Goal: Task Accomplishment & Management: Use online tool/utility

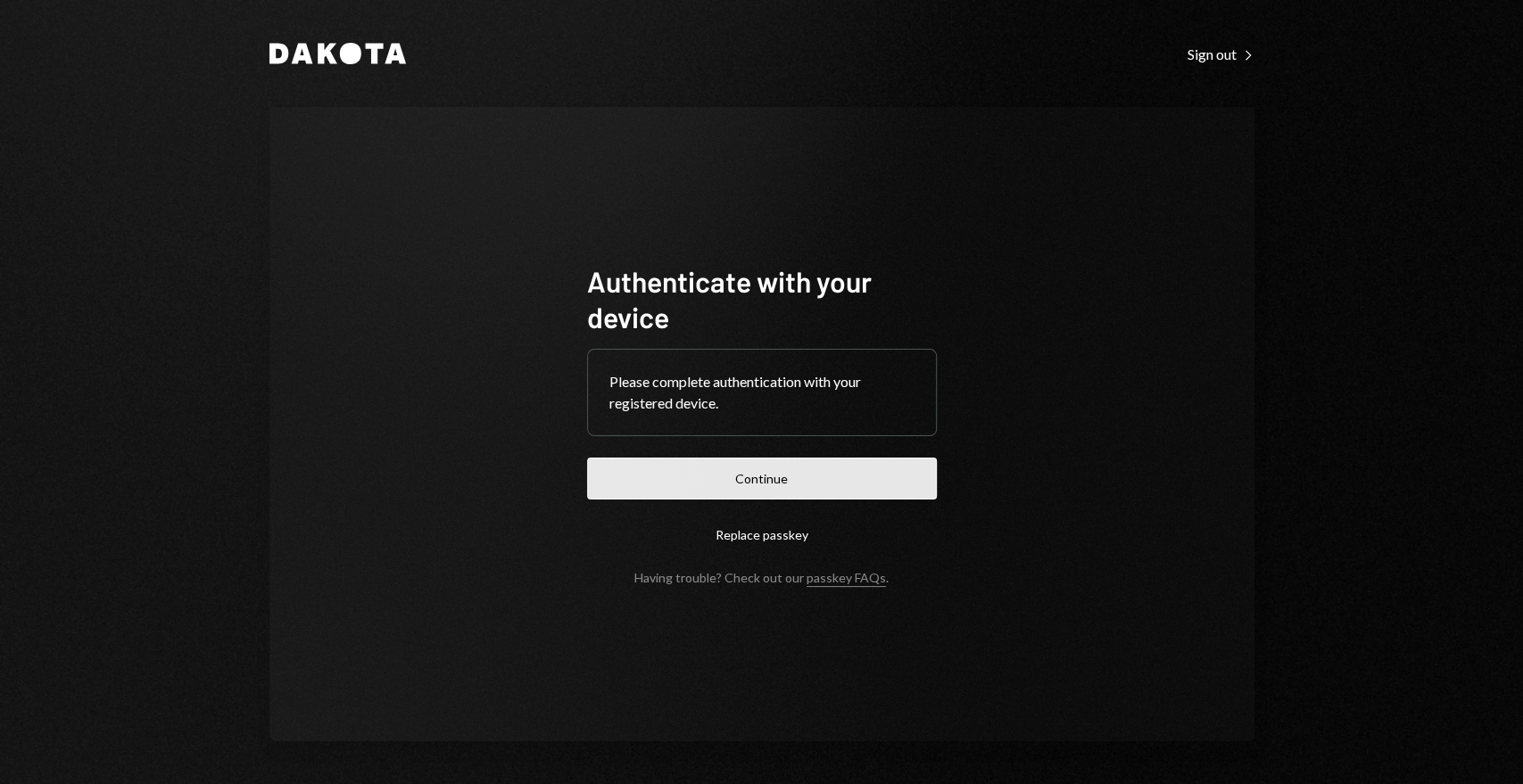
click at [731, 464] on button "Continue" at bounding box center [762, 478] width 349 height 42
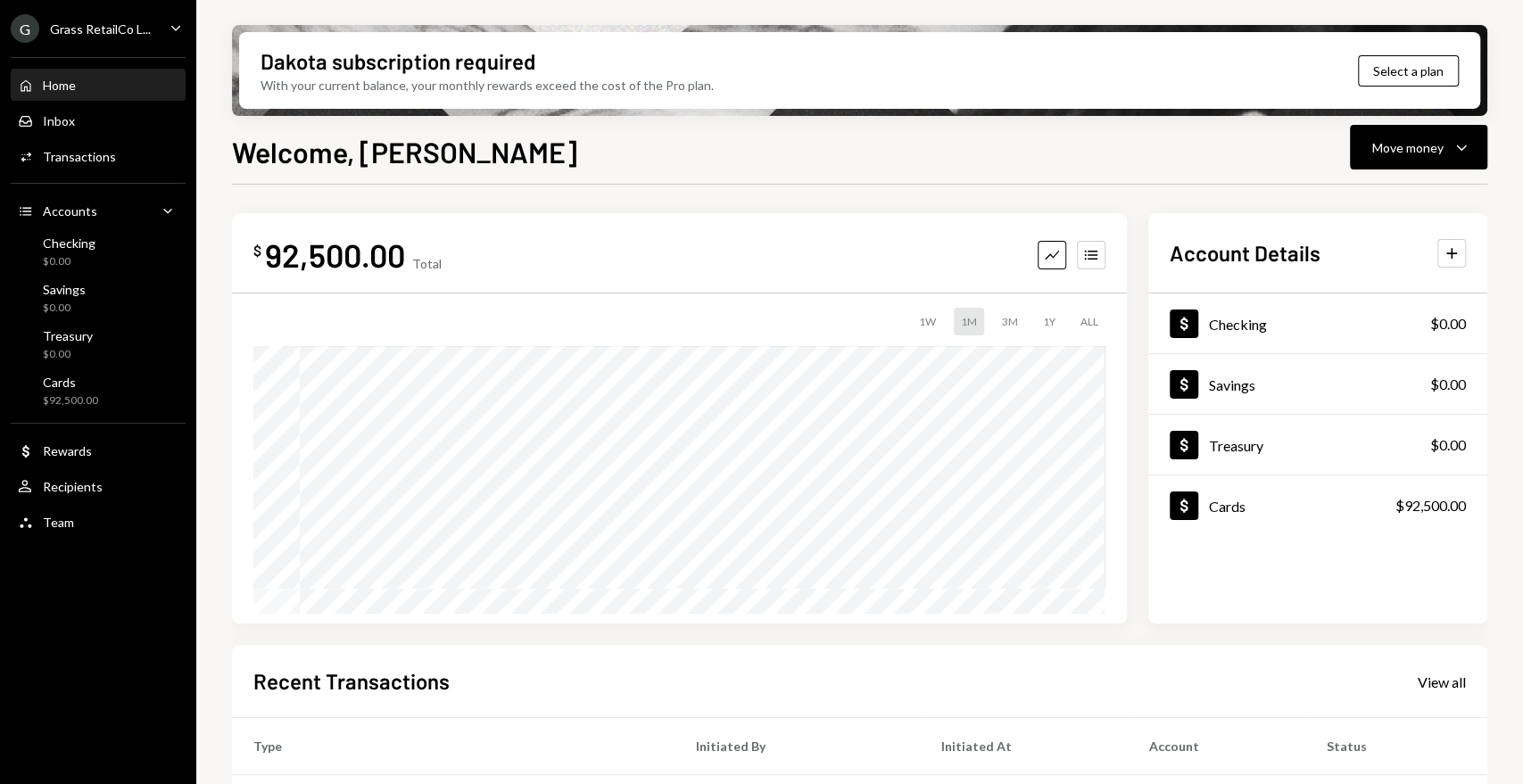
click at [138, 16] on div "G Grass RetailCo L..." at bounding box center [81, 28] width 140 height 28
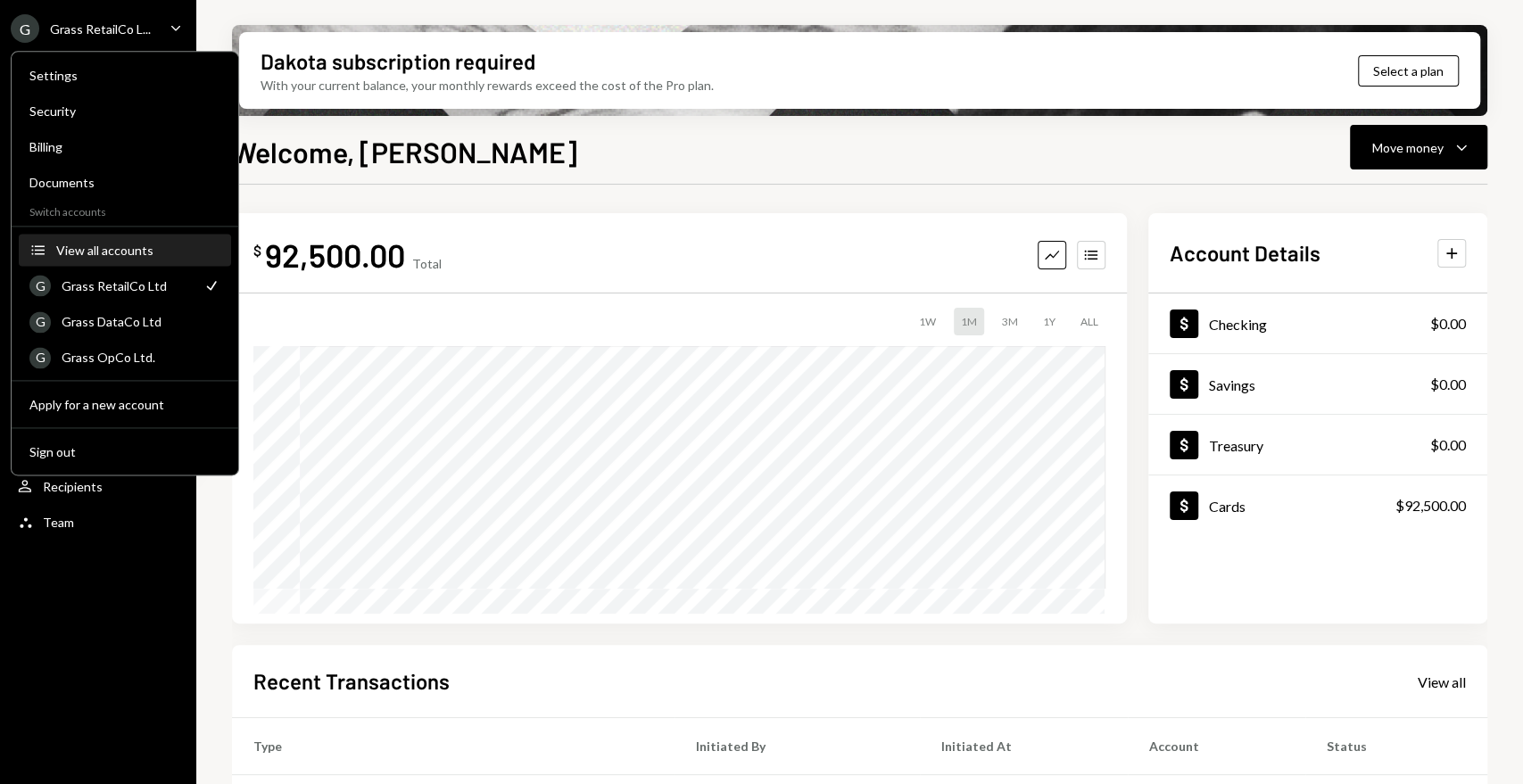
click at [119, 243] on div "View all accounts" at bounding box center [138, 250] width 164 height 16
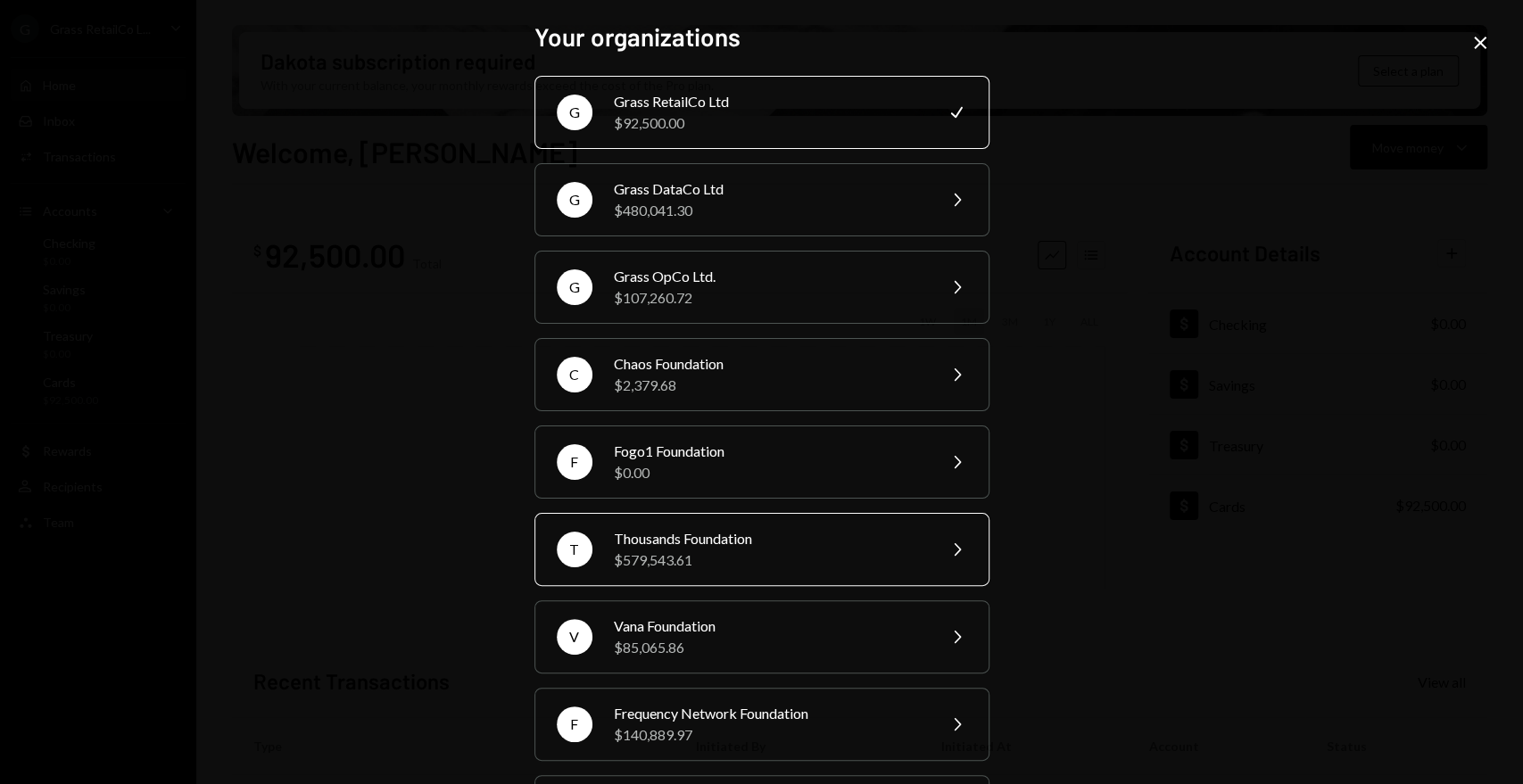
click at [736, 545] on div "Thousands Foundation" at bounding box center [769, 539] width 311 height 21
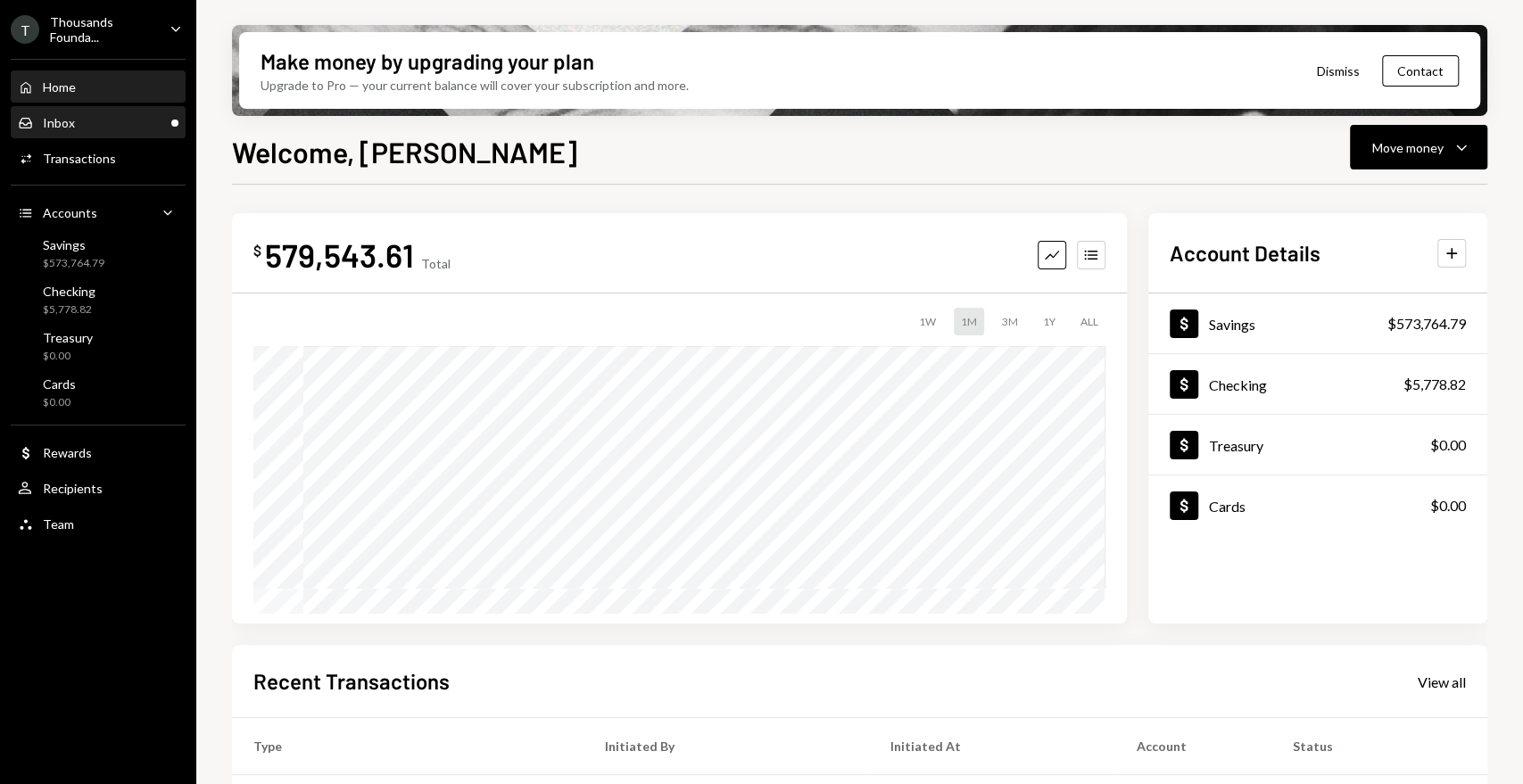
click at [157, 127] on div "Inbox Inbox" at bounding box center [97, 123] width 160 height 16
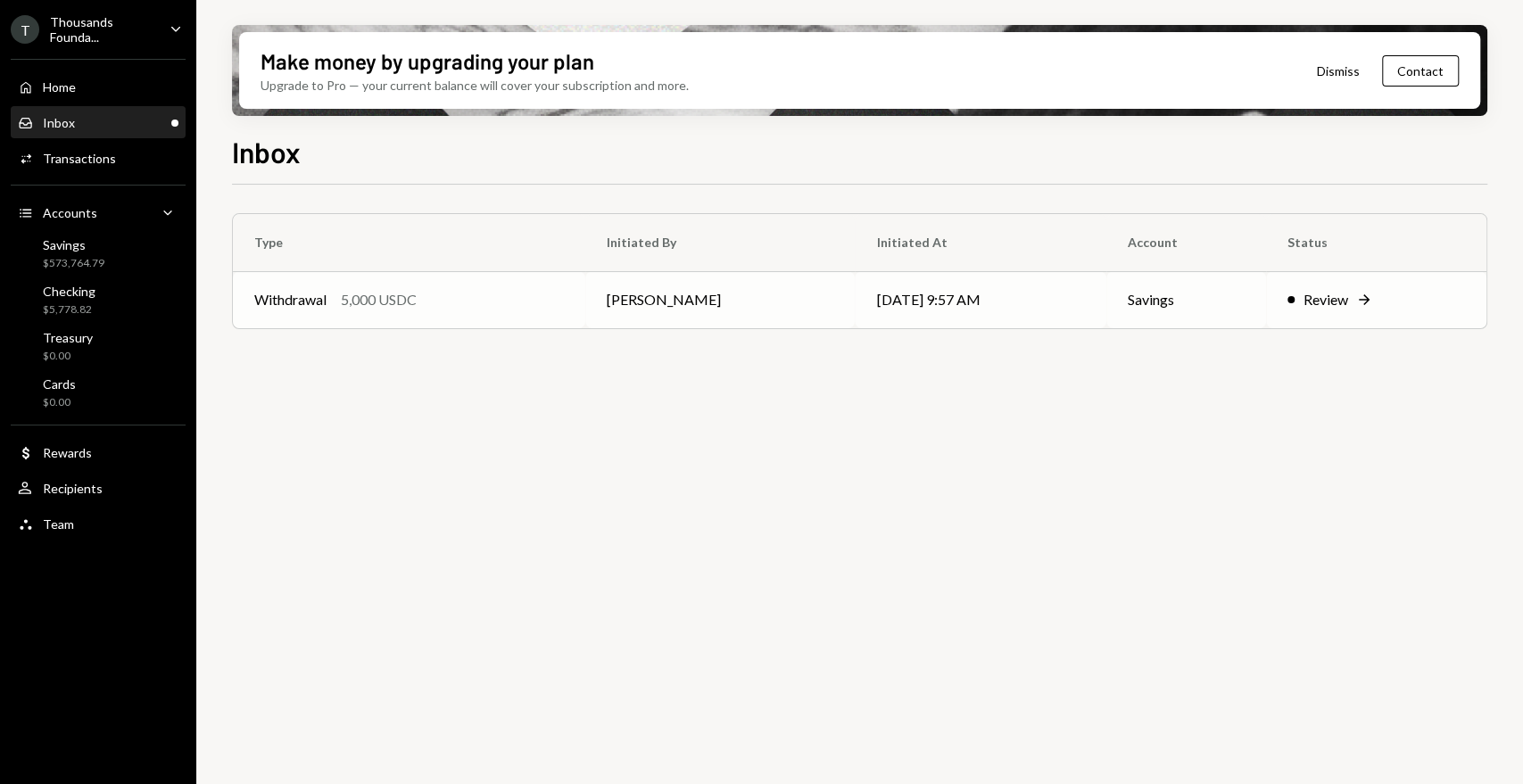
click at [585, 290] on td "Withdrawal 5,000 USDC" at bounding box center [409, 299] width 352 height 57
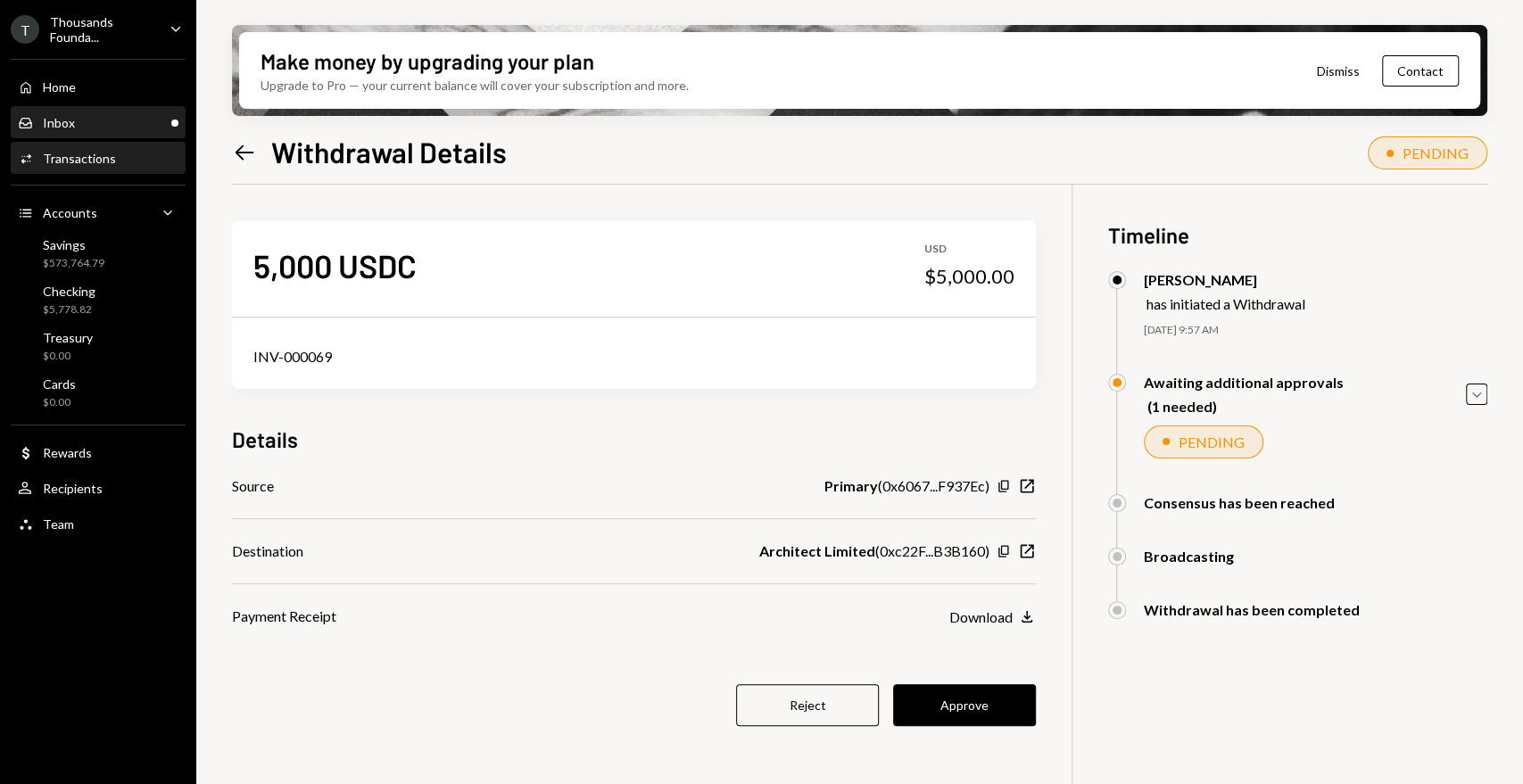
click at [127, 130] on div "Inbox Inbox" at bounding box center [97, 122] width 160 height 30
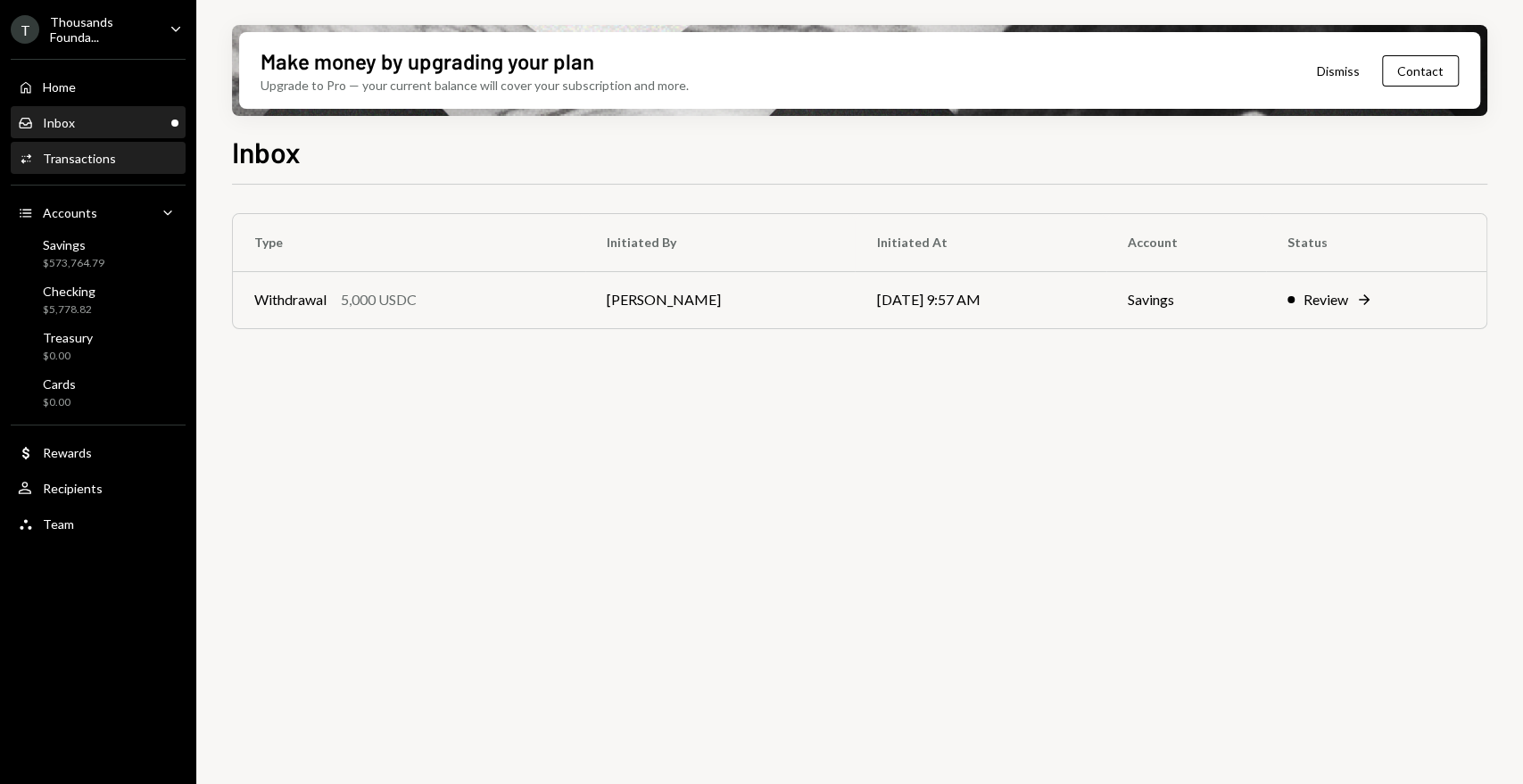
click at [72, 144] on div "Activities Transactions" at bounding box center [97, 158] width 160 height 30
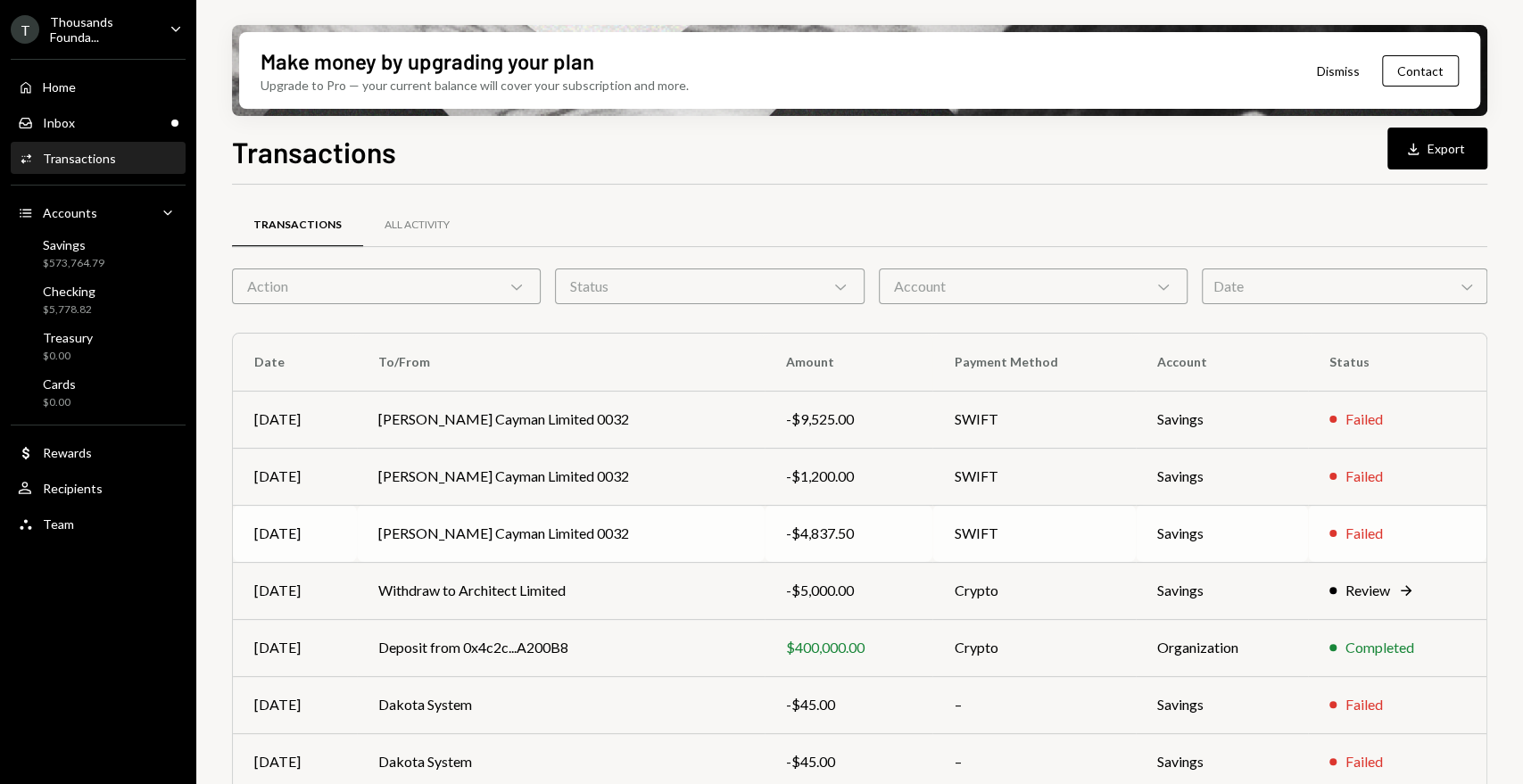
click at [871, 519] on td "-$4,837.50" at bounding box center [849, 533] width 169 height 57
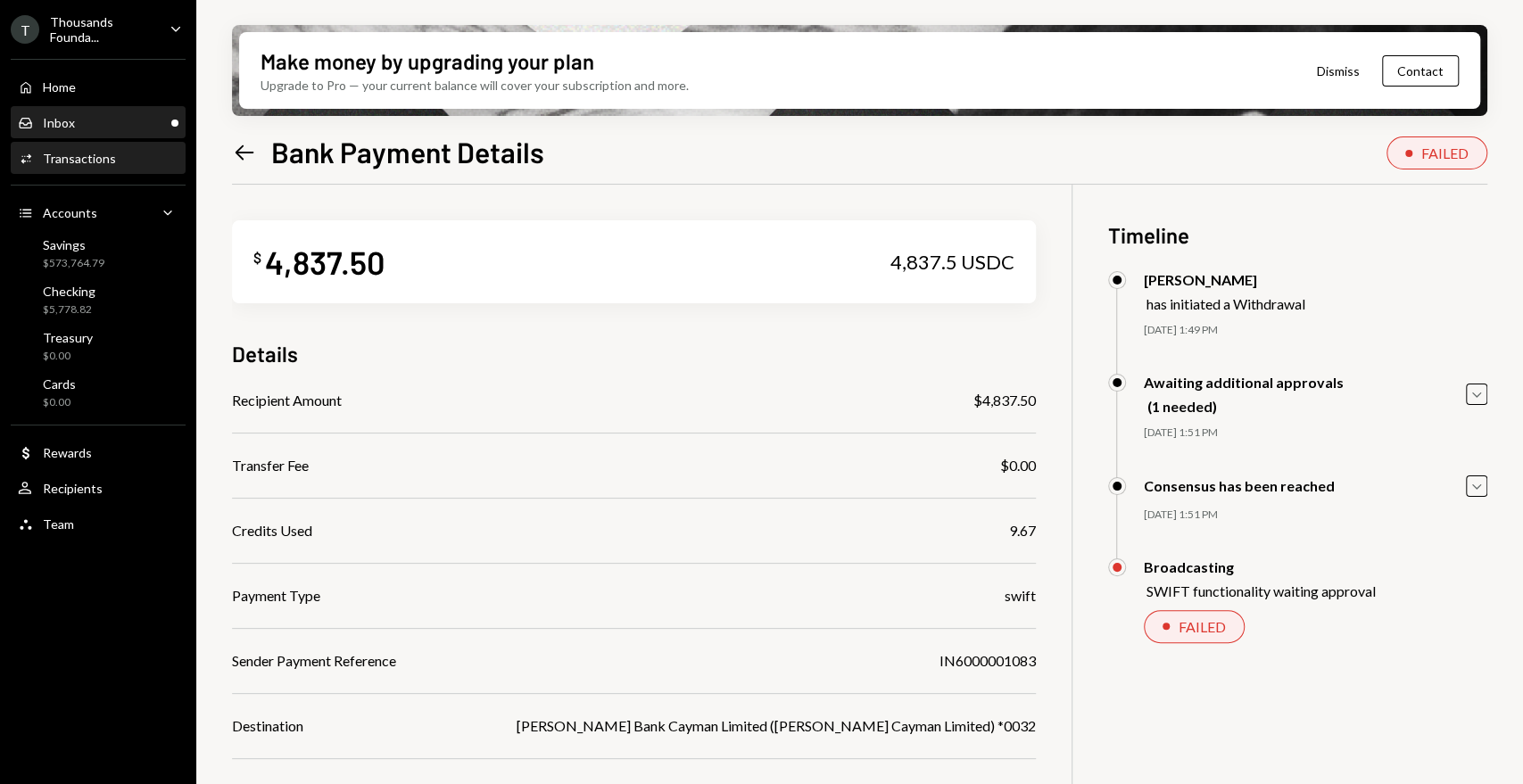
click at [138, 127] on div "Inbox Inbox" at bounding box center [97, 123] width 160 height 16
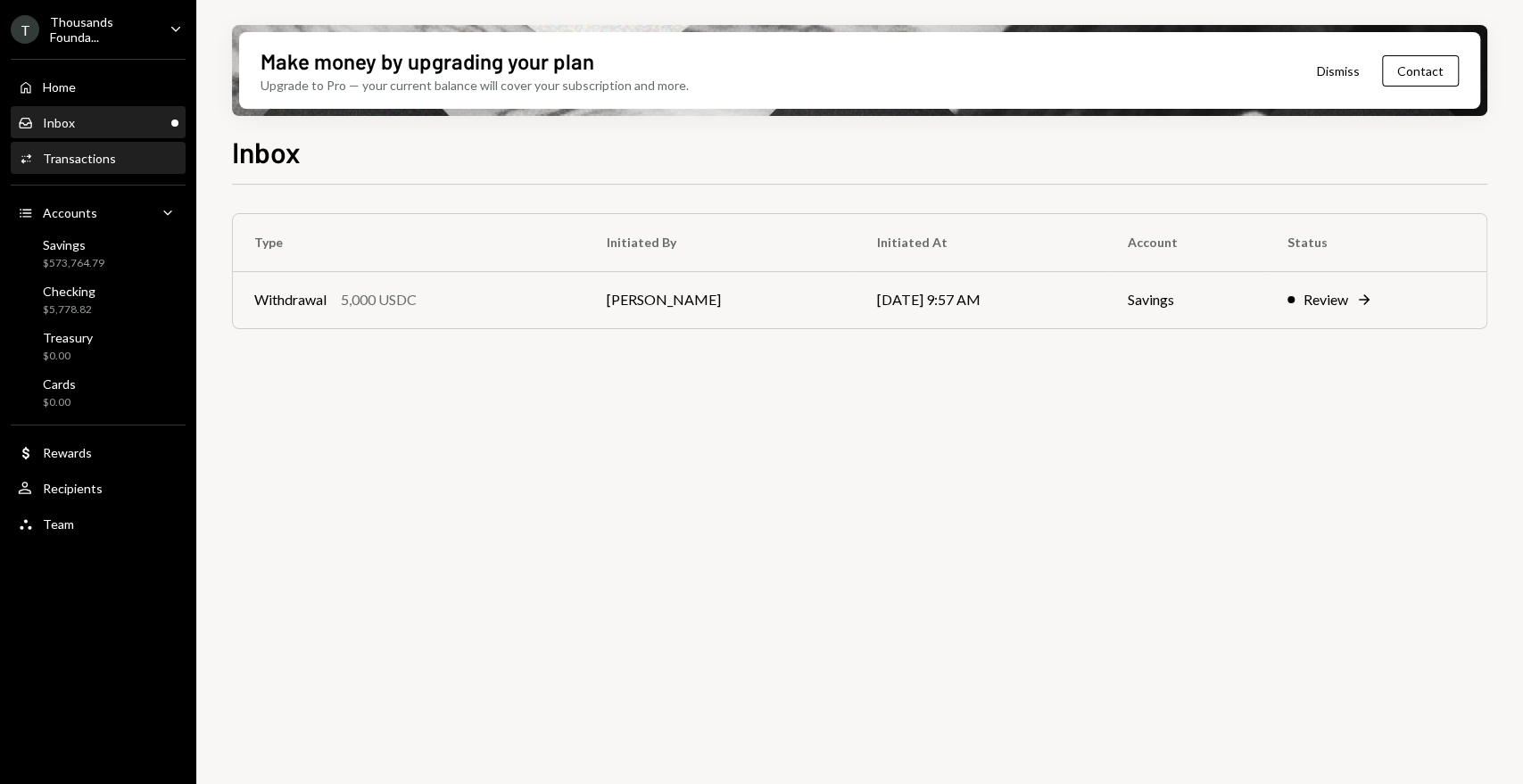
click at [135, 155] on div "Activities Transactions" at bounding box center [97, 158] width 160 height 16
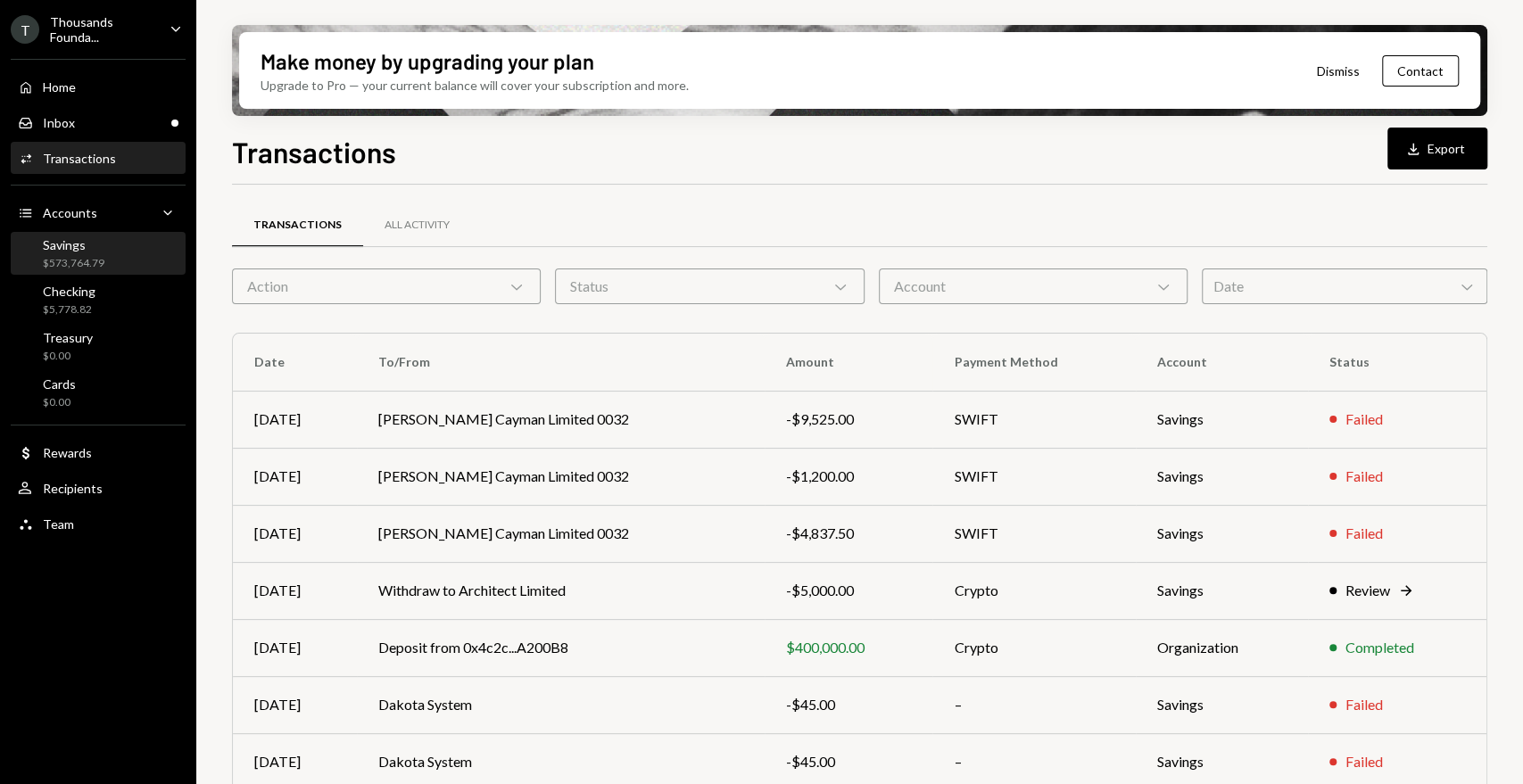
click at [87, 270] on div "$573,764.79" at bounding box center [73, 264] width 61 height 16
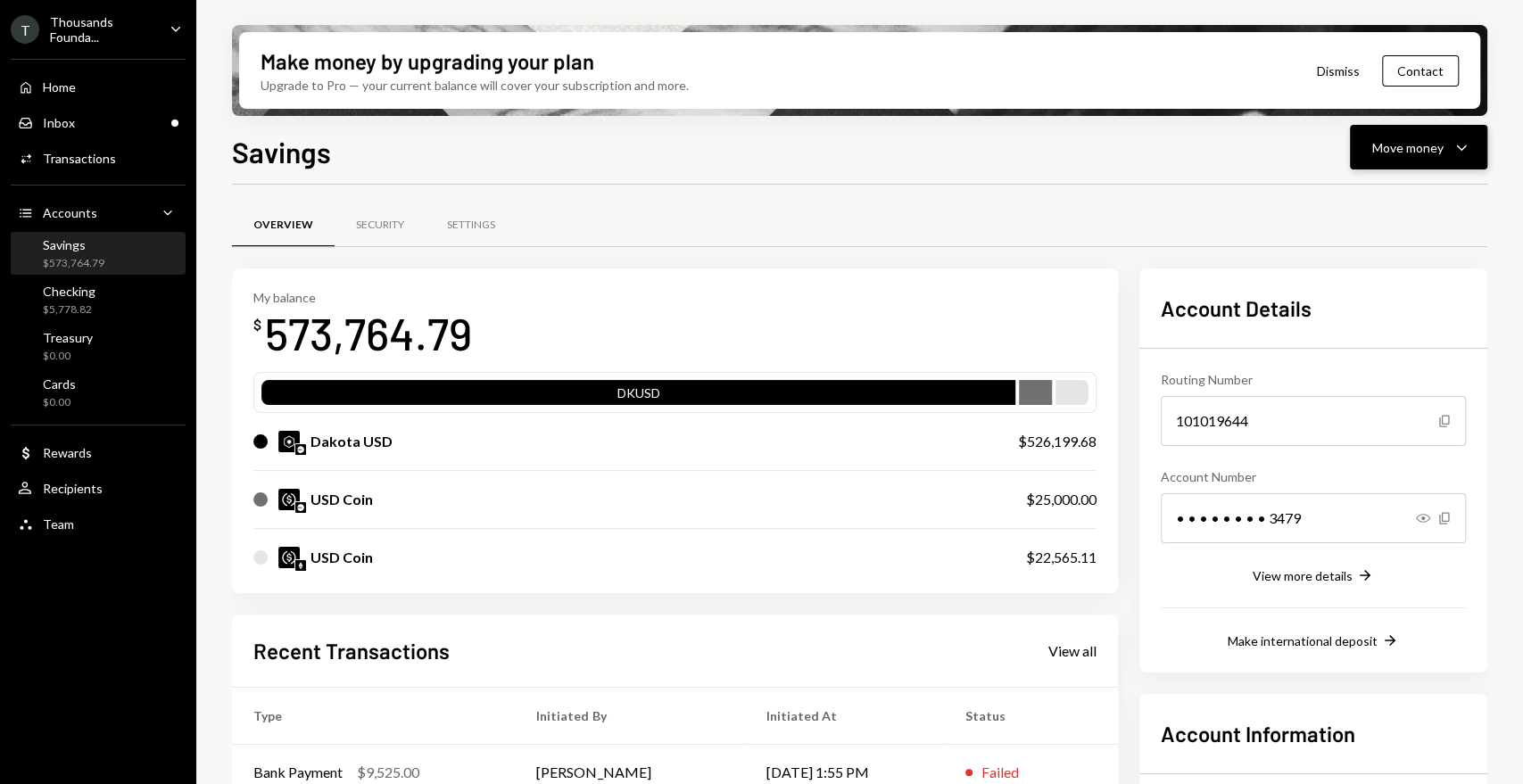
click at [1360, 143] on button "Move money Caret Down" at bounding box center [1419, 147] width 138 height 45
click at [1360, 192] on div "Send" at bounding box center [1405, 201] width 130 height 18
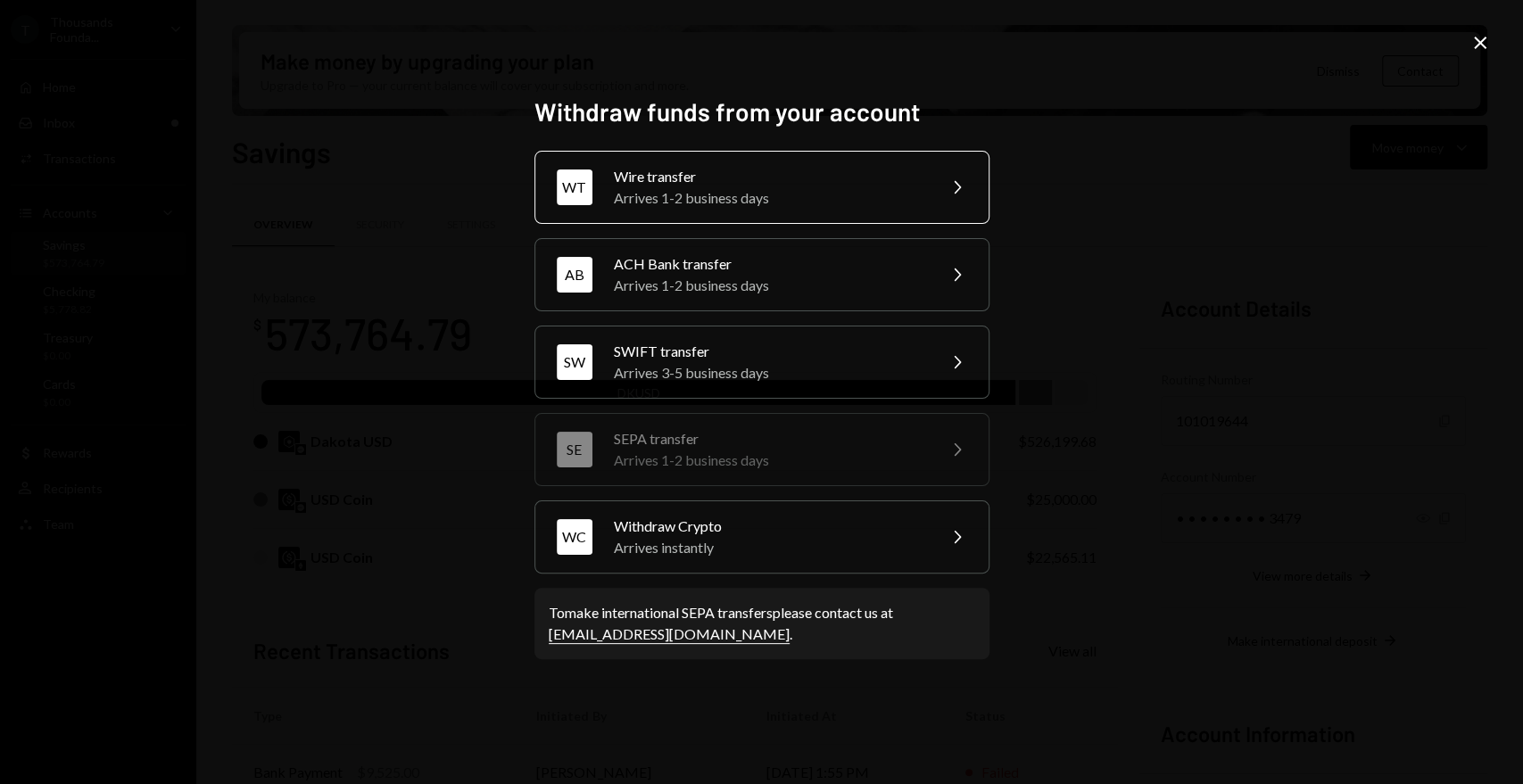
click at [702, 174] on div "Wire transfer" at bounding box center [769, 177] width 311 height 21
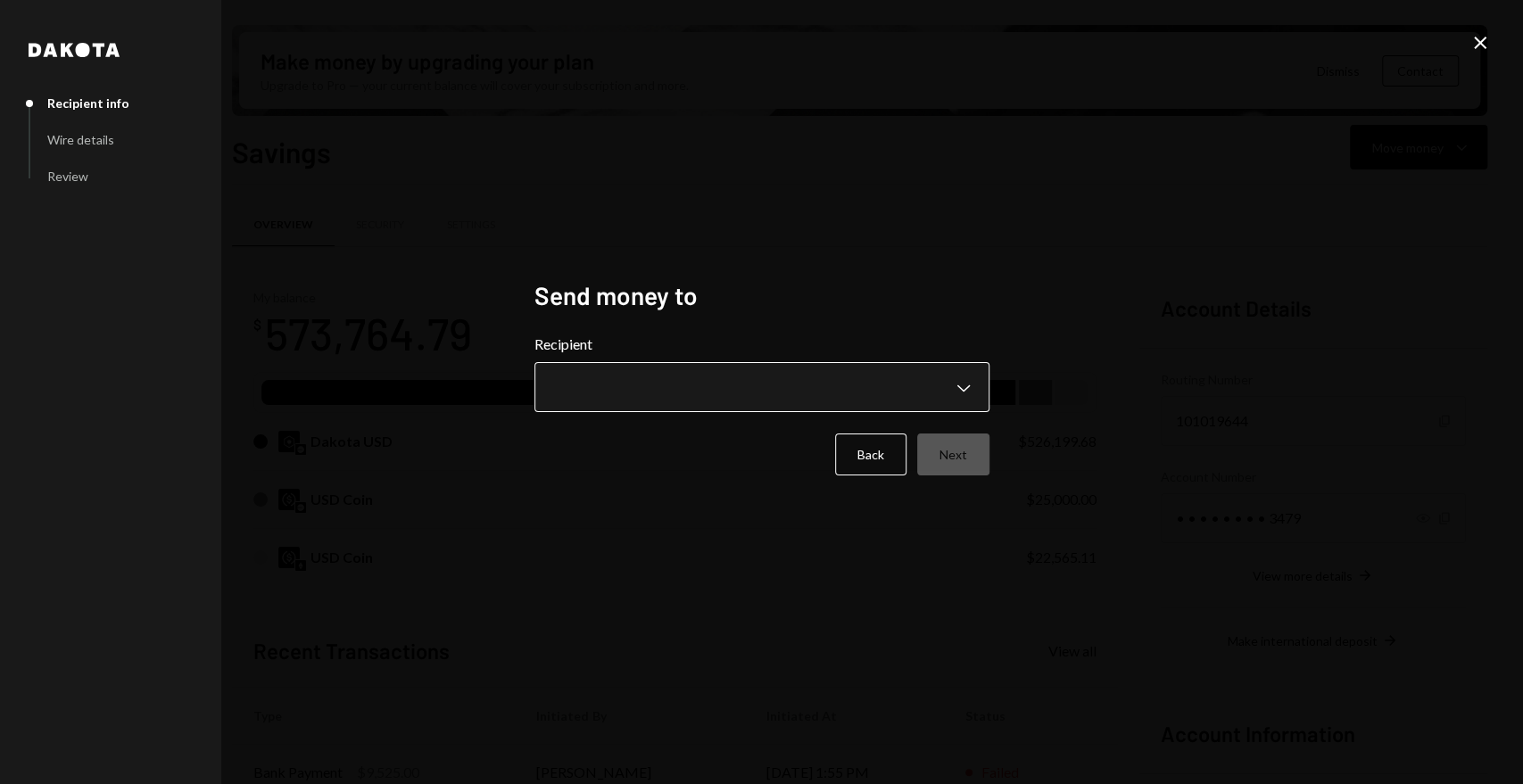
click at [688, 376] on body "T Thousands Founda... Caret Down Home Home Inbox Inbox Activities Transactions …" at bounding box center [761, 392] width 1523 height 784
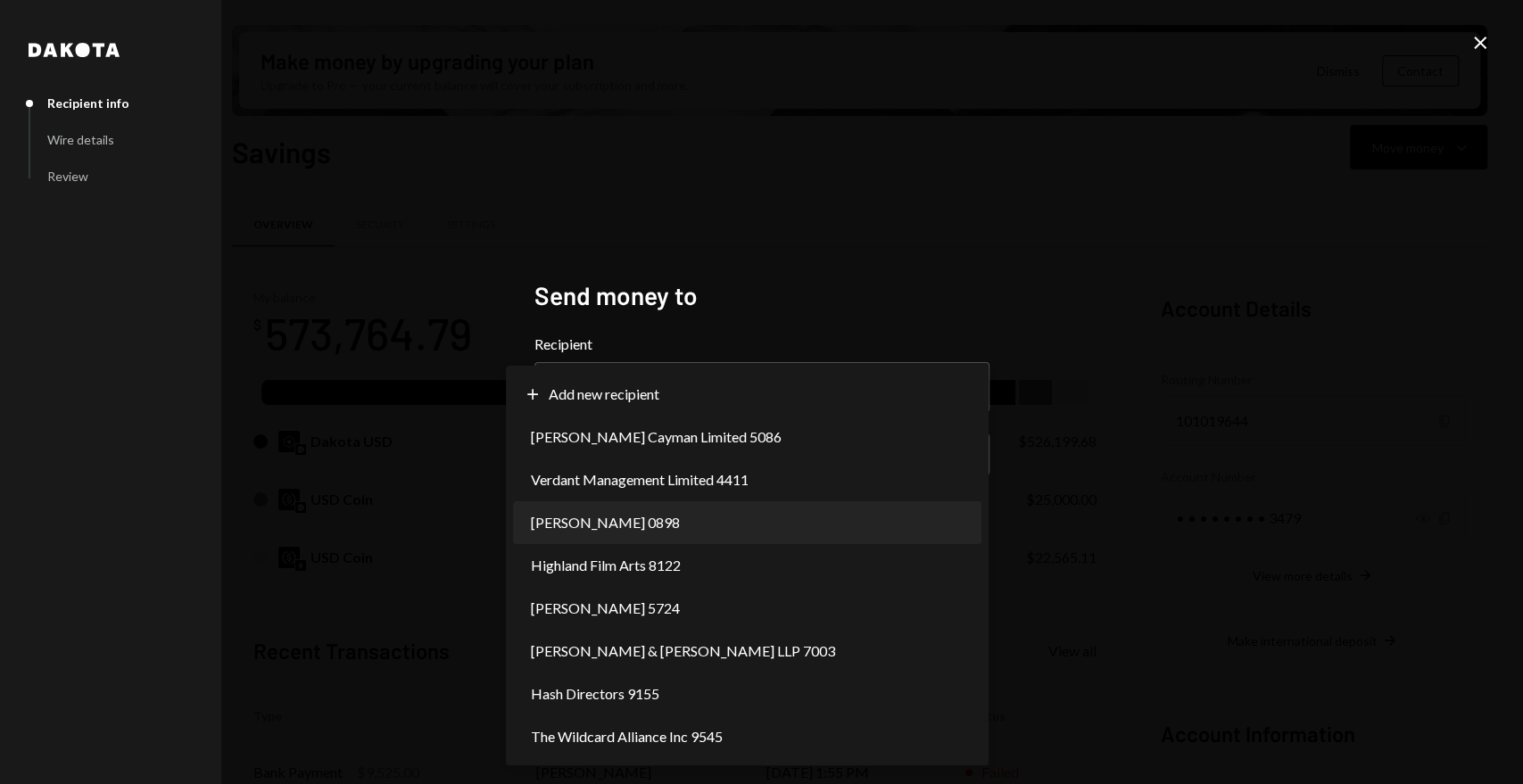
select select "**********"
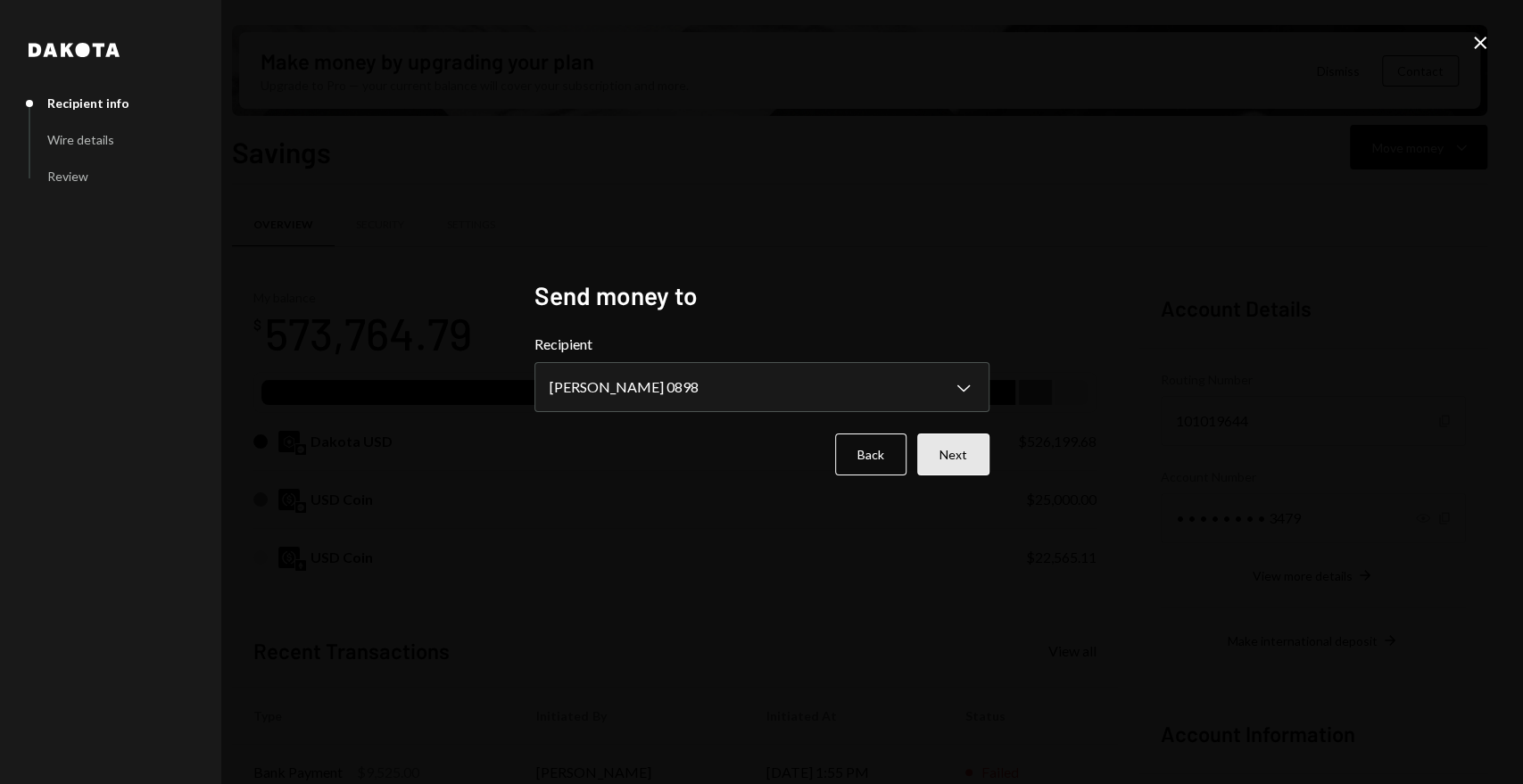
click at [964, 465] on button "Next" at bounding box center [953, 454] width 72 height 42
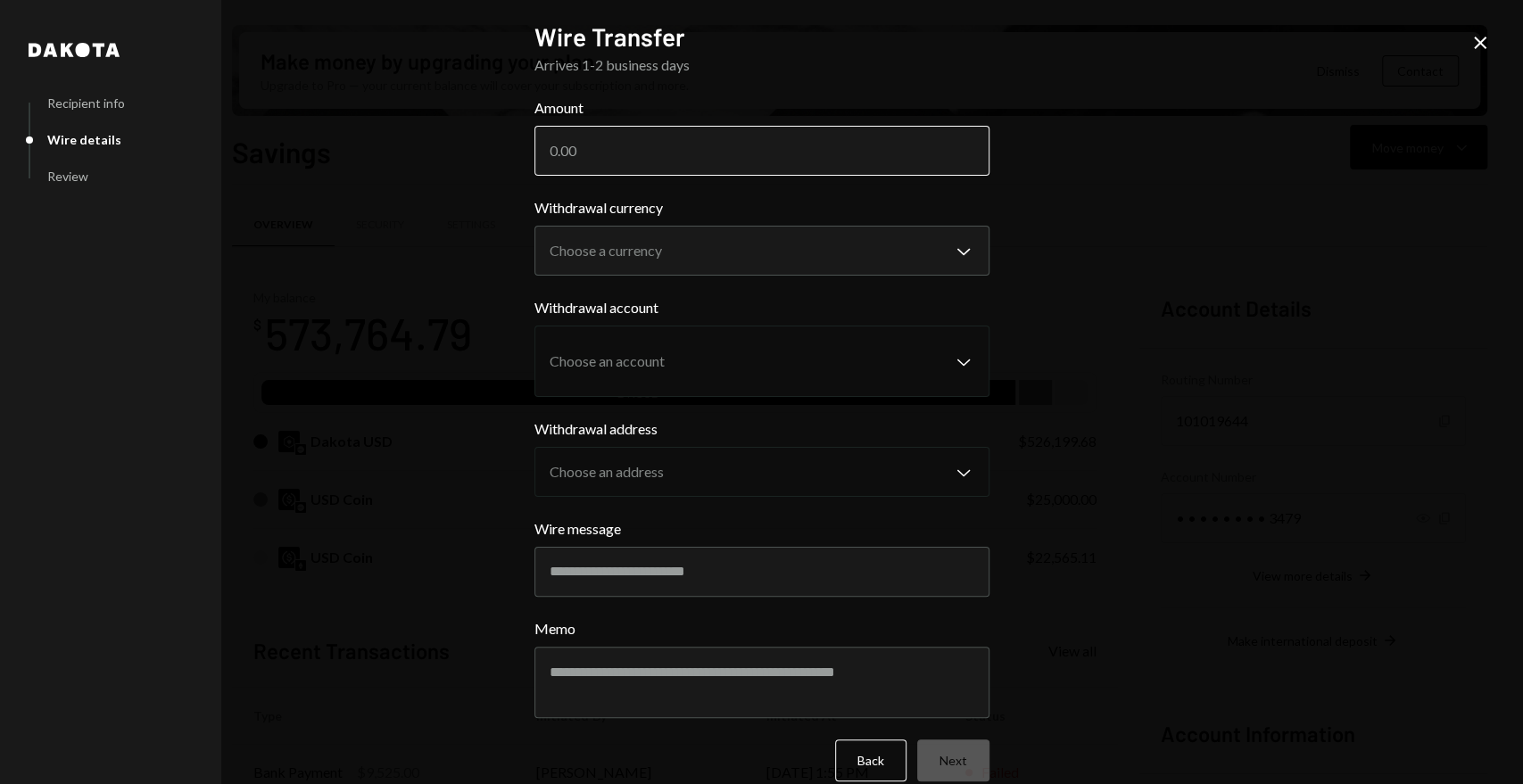
click at [706, 139] on input "Amount" at bounding box center [762, 150] width 455 height 49
type input "8000"
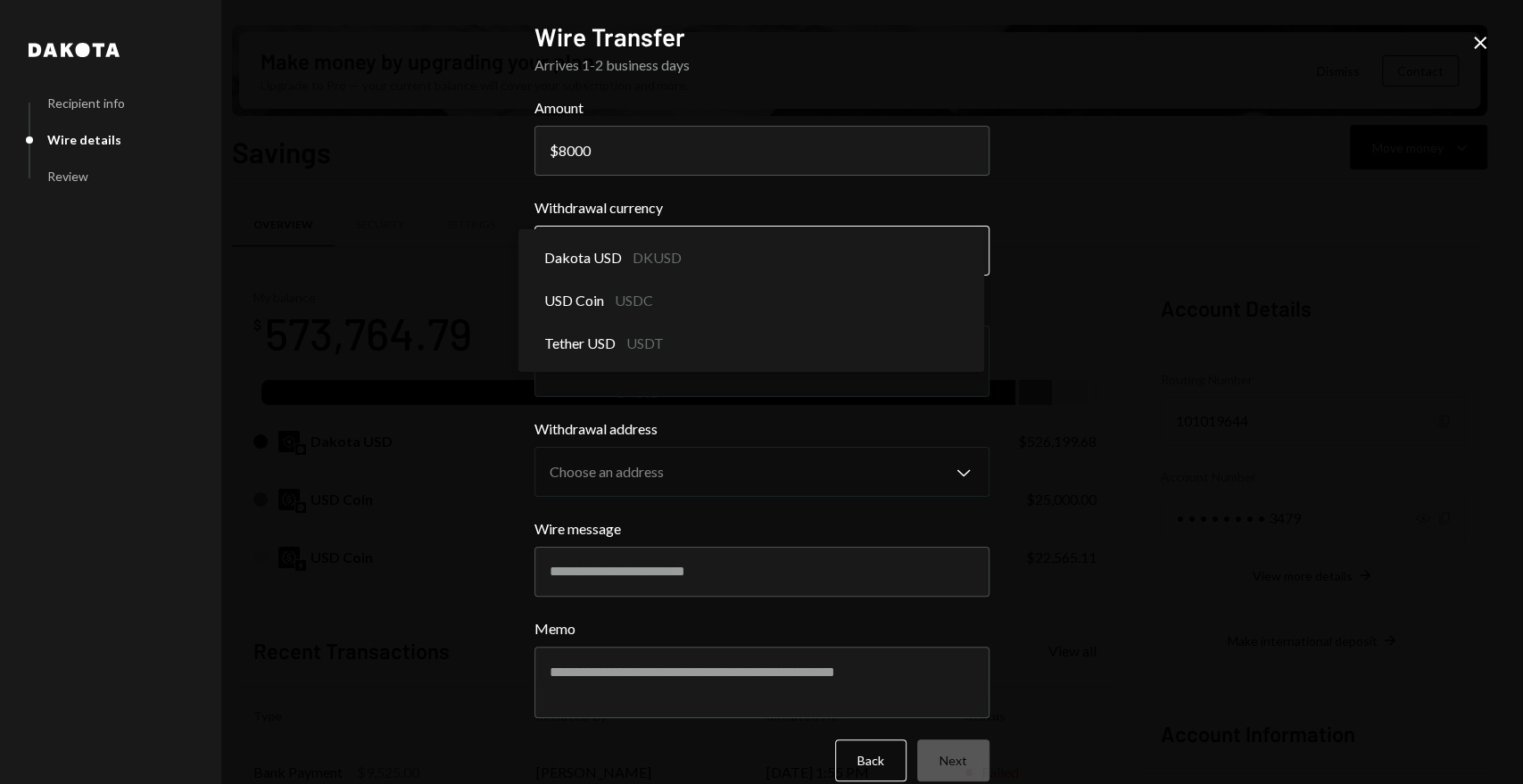
click at [646, 255] on body "T Thousands Founda... Caret Down Home Home Inbox Inbox Activities Transactions …" at bounding box center [761, 392] width 1523 height 784
select select "*****"
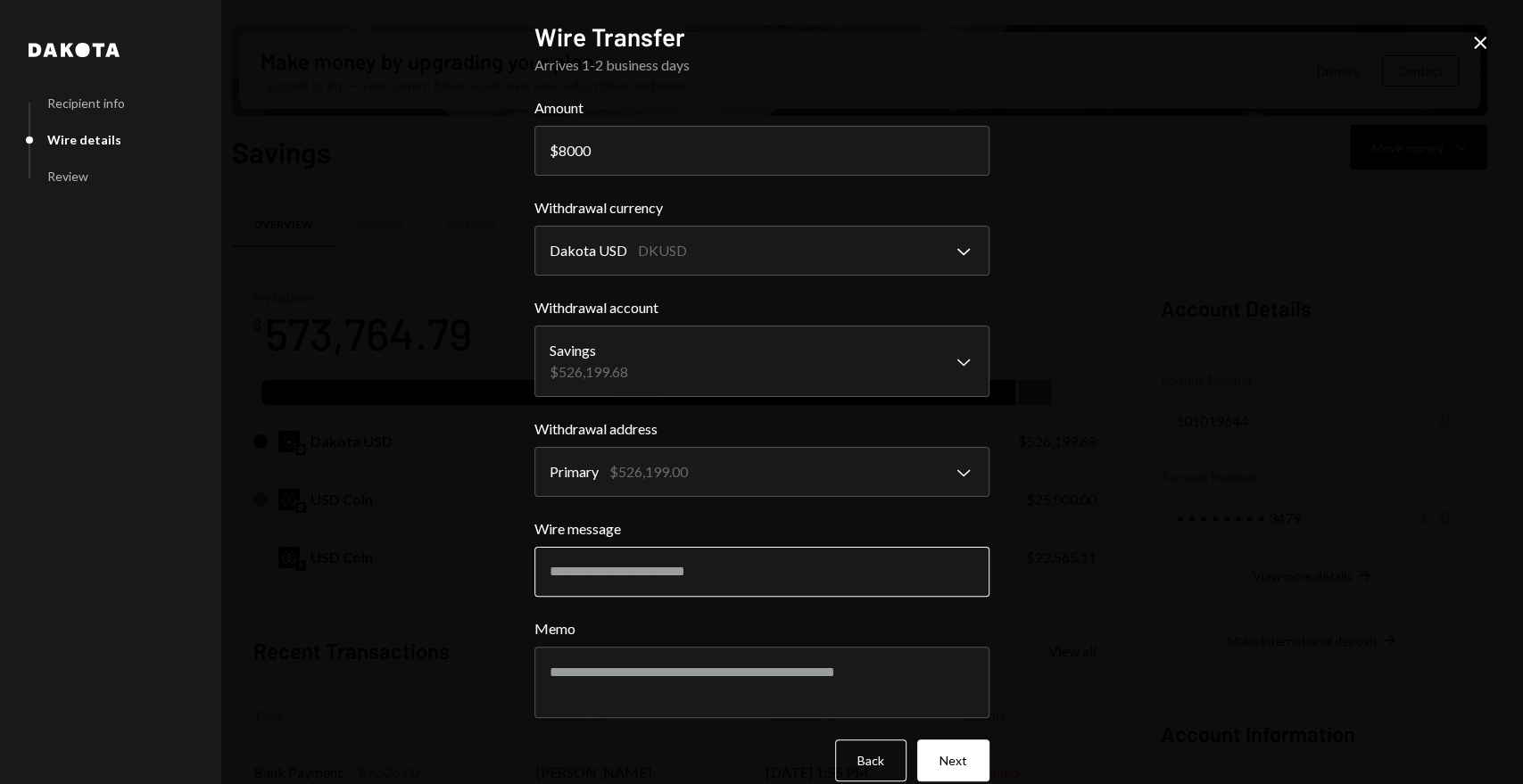
click at [764, 576] on input "Wire message" at bounding box center [762, 571] width 455 height 49
type input "**********"
click at [657, 662] on textarea "Memo" at bounding box center [762, 682] width 455 height 72
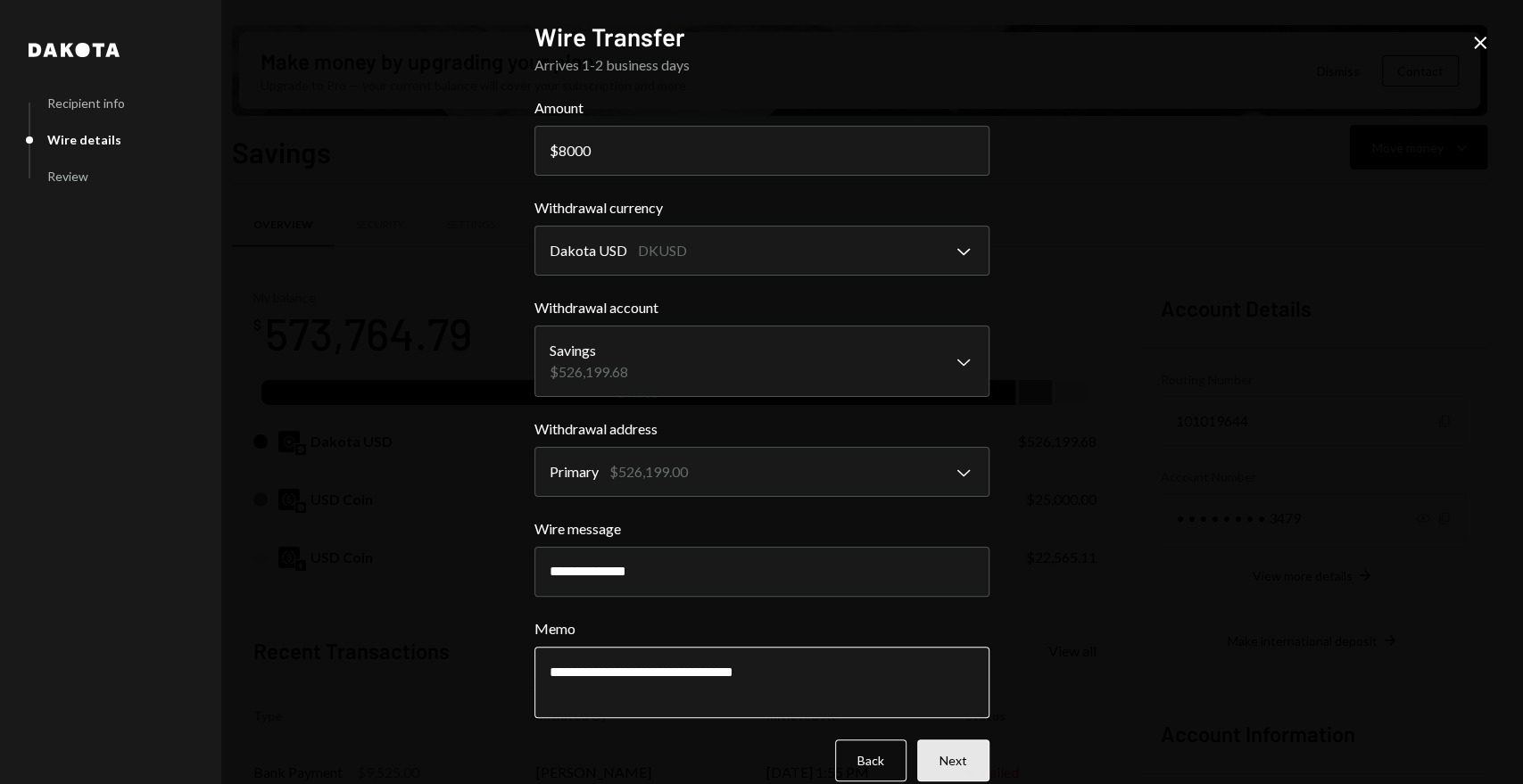
type textarea "**********"
click at [931, 754] on button "Next" at bounding box center [953, 760] width 72 height 42
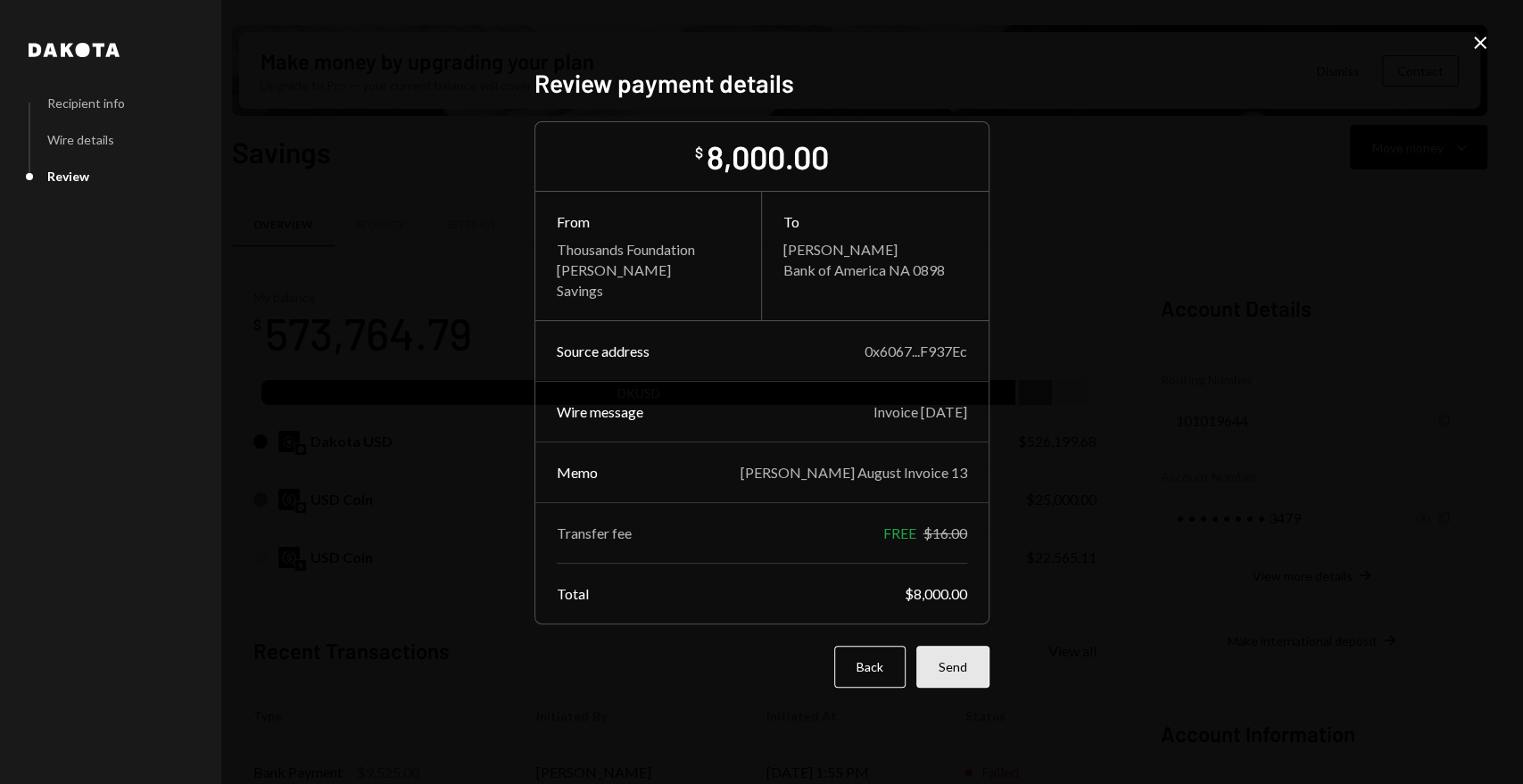
click at [956, 659] on button "Send" at bounding box center [952, 666] width 73 height 42
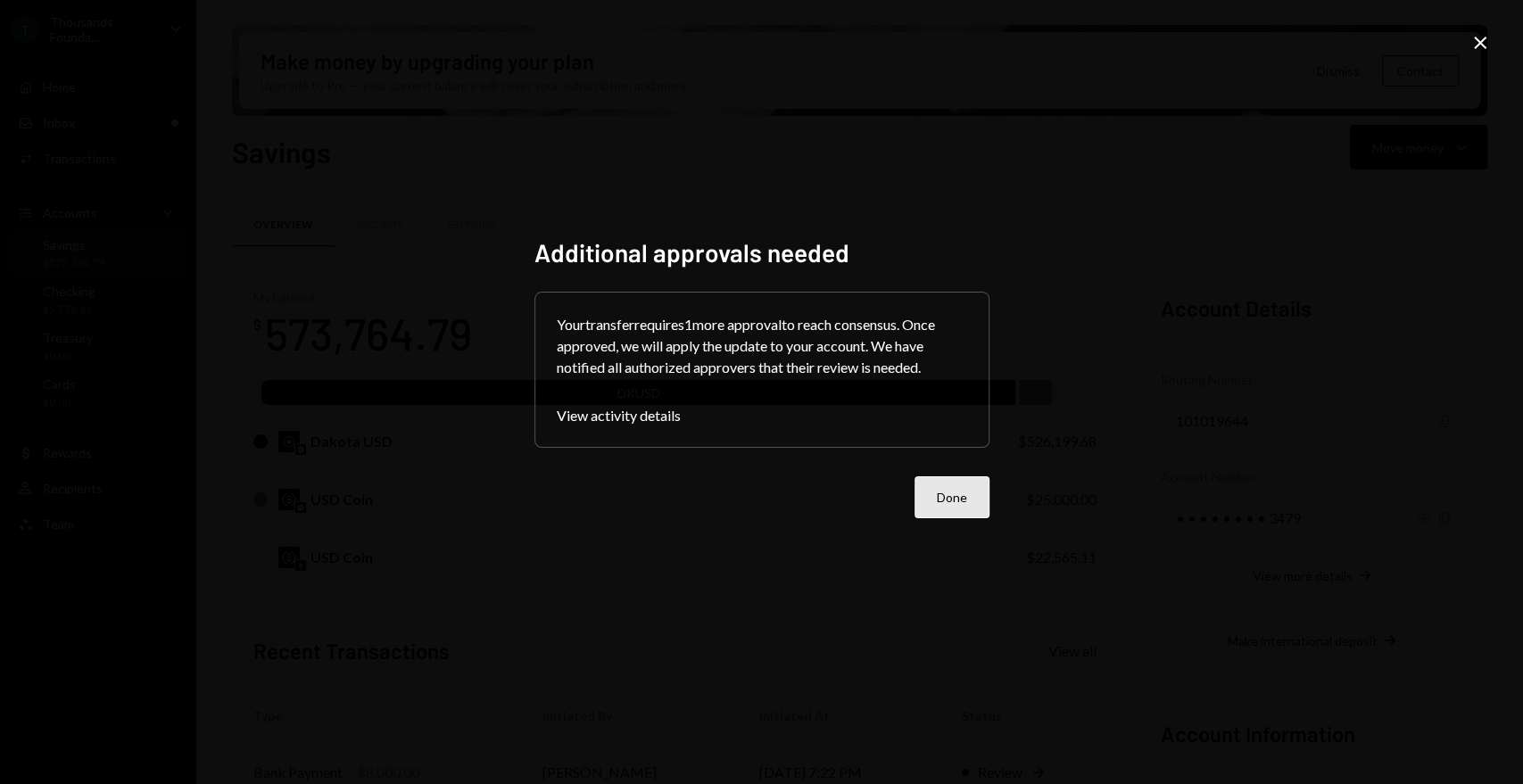
click at [935, 502] on button "Done" at bounding box center [951, 497] width 75 height 42
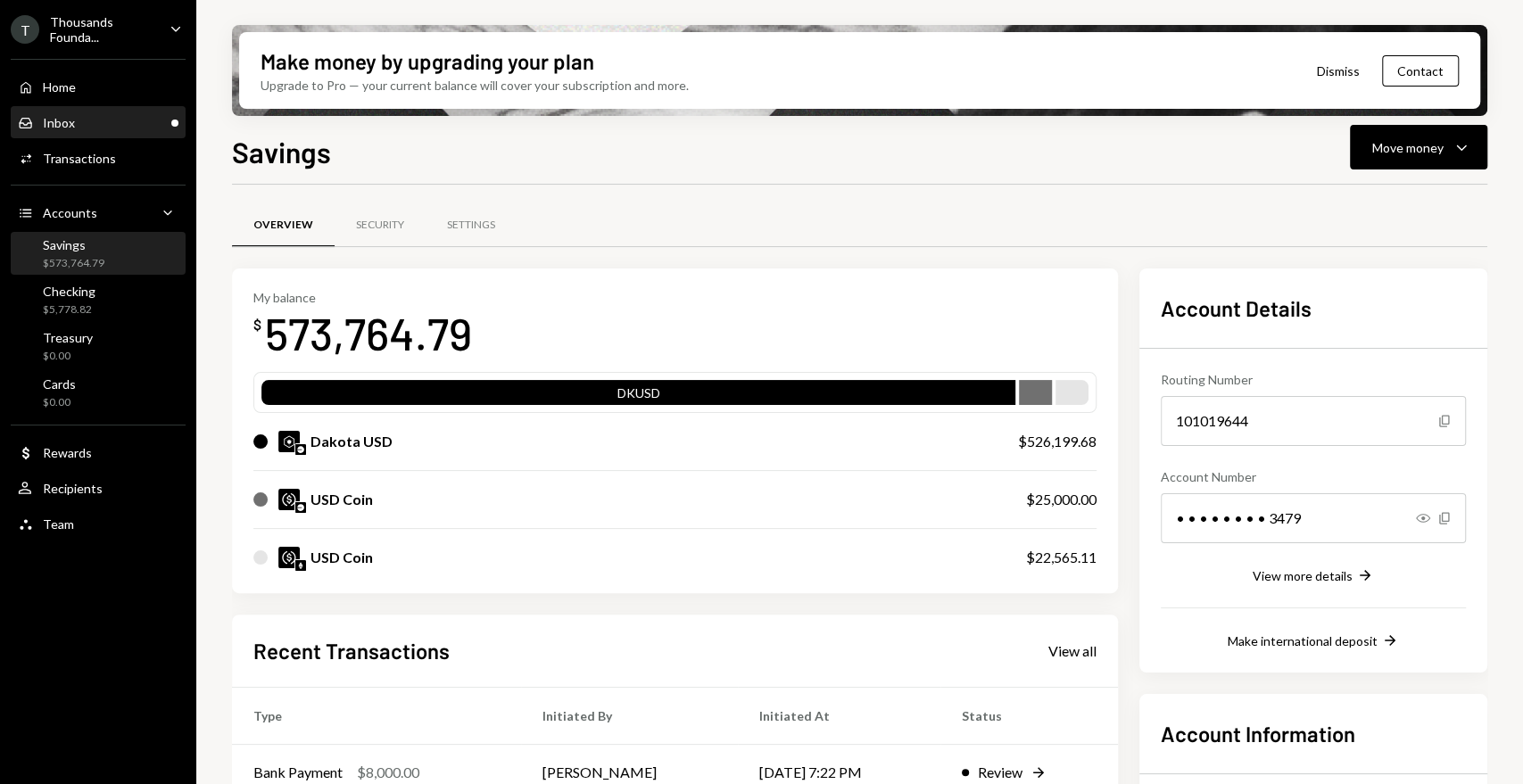
click at [83, 125] on div "Inbox Inbox" at bounding box center [97, 123] width 160 height 16
